Goal: Find specific page/section

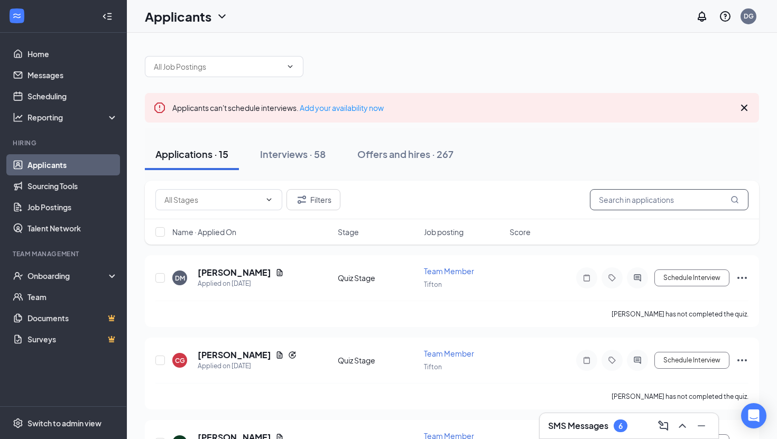
click at [609, 205] on input "text" at bounding box center [669, 199] width 159 height 21
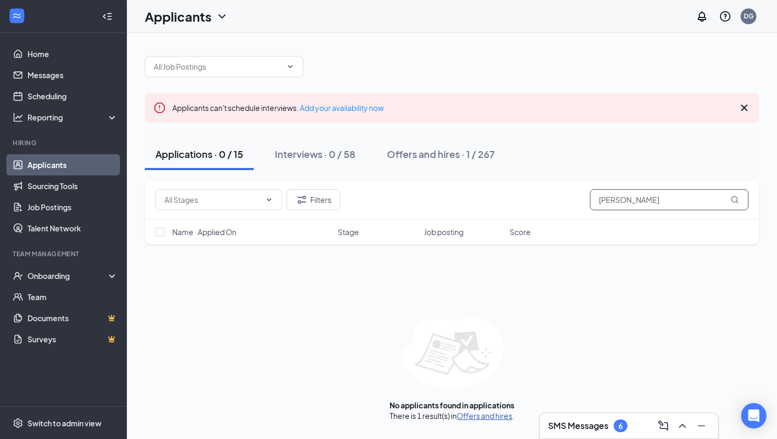
type input "[PERSON_NAME]"
click at [498, 415] on link "Offers and hires" at bounding box center [485, 416] width 56 height 10
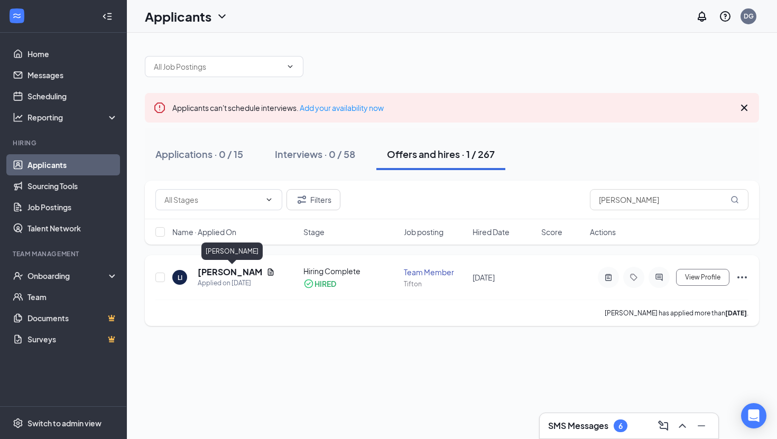
click at [233, 272] on h5 "[PERSON_NAME]" at bounding box center [230, 272] width 65 height 12
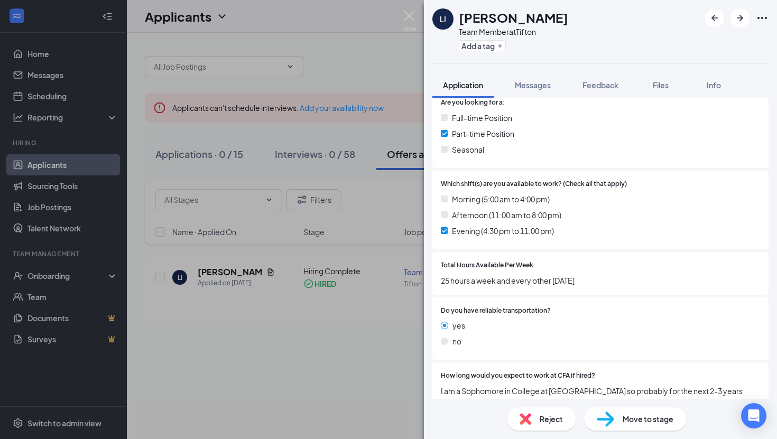
scroll to position [234, 0]
